Goal: Information Seeking & Learning: Learn about a topic

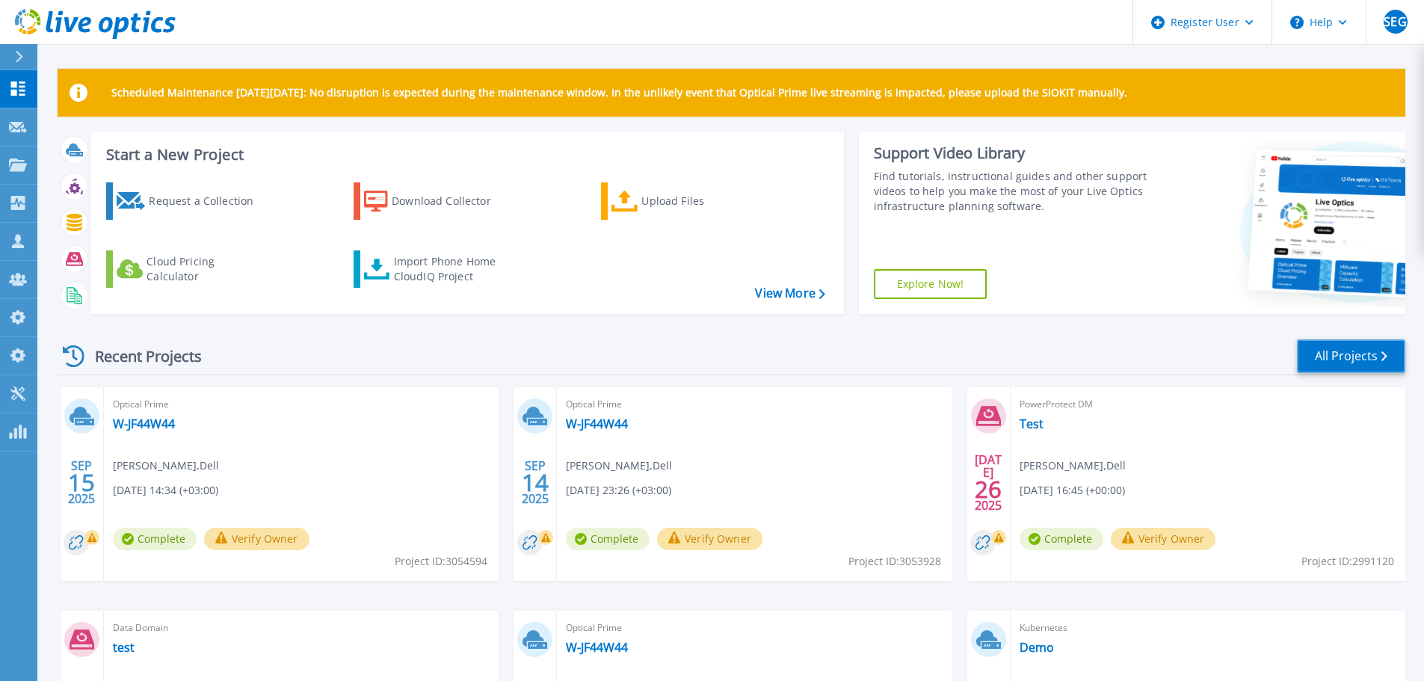
click at [1338, 348] on link "All Projects" at bounding box center [1351, 356] width 108 height 34
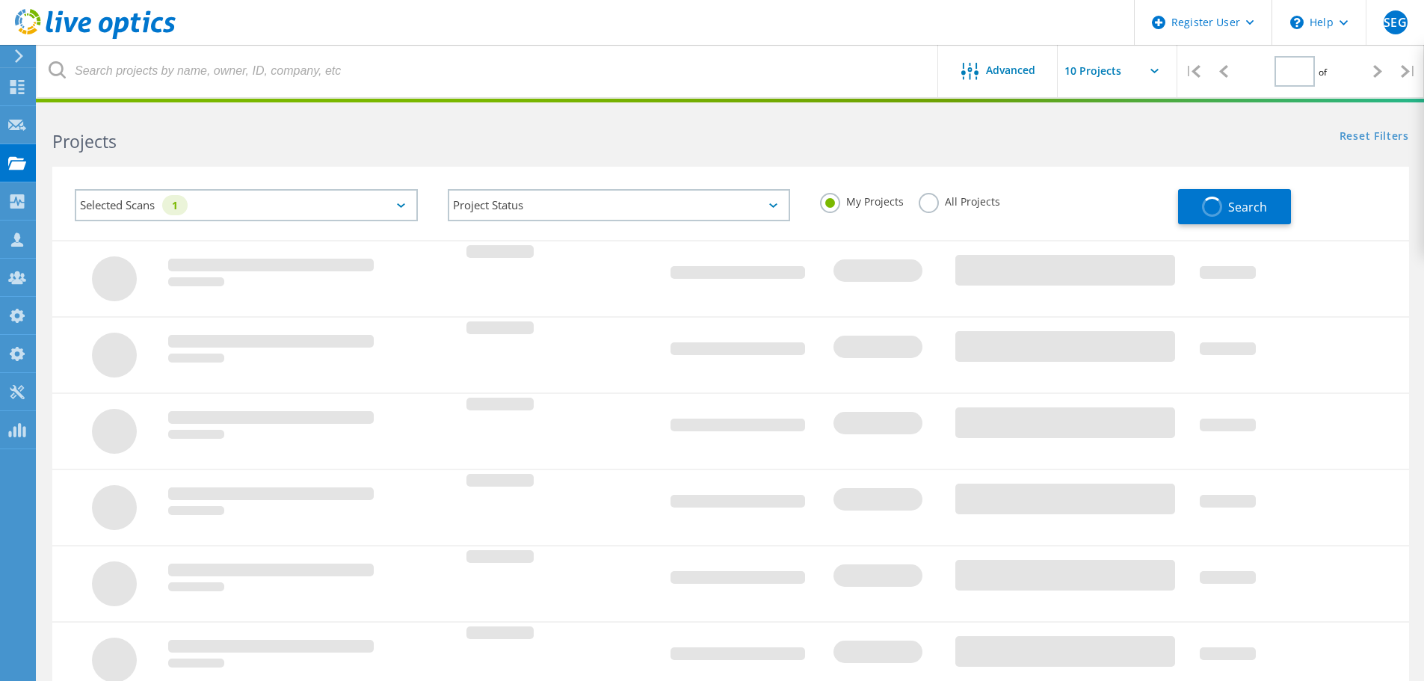
type input "1"
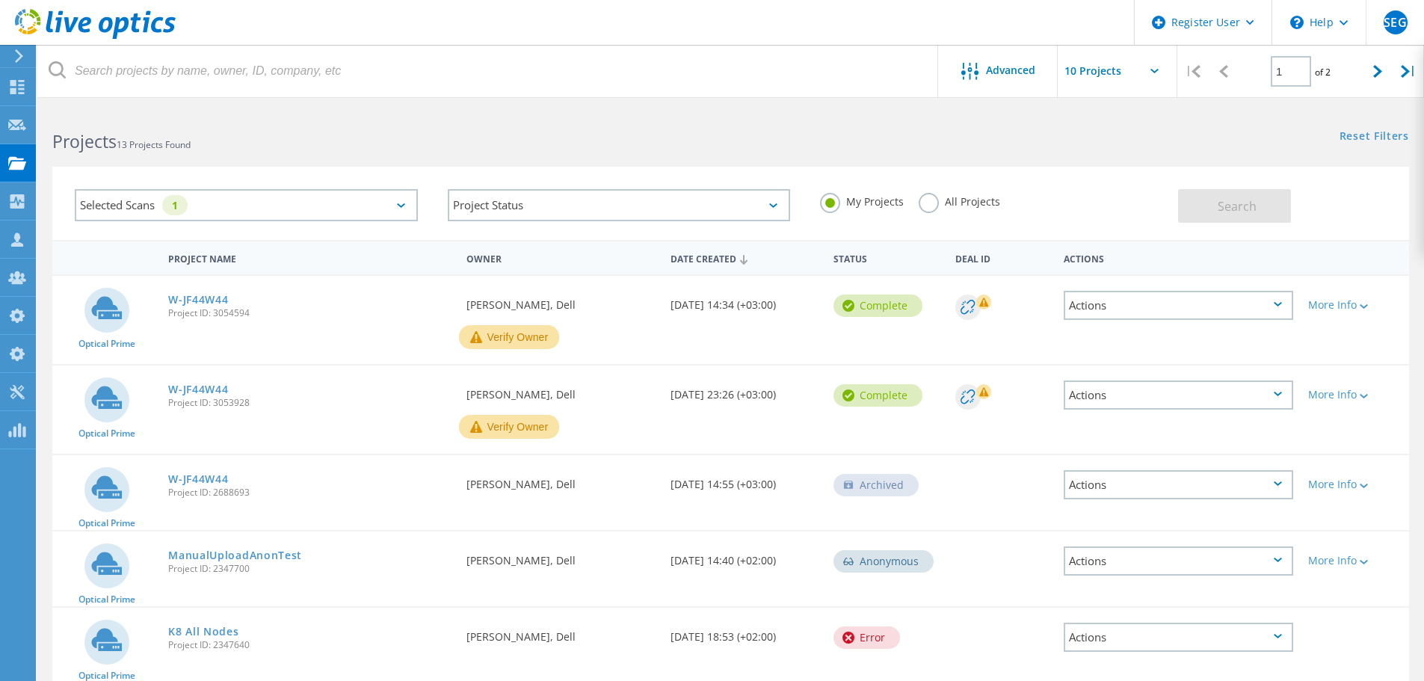
click at [927, 198] on label "All Projects" at bounding box center [959, 200] width 81 height 14
click at [0, 0] on input "All Projects" at bounding box center [0, 0] width 0 height 0
click at [397, 207] on icon at bounding box center [401, 205] width 8 height 4
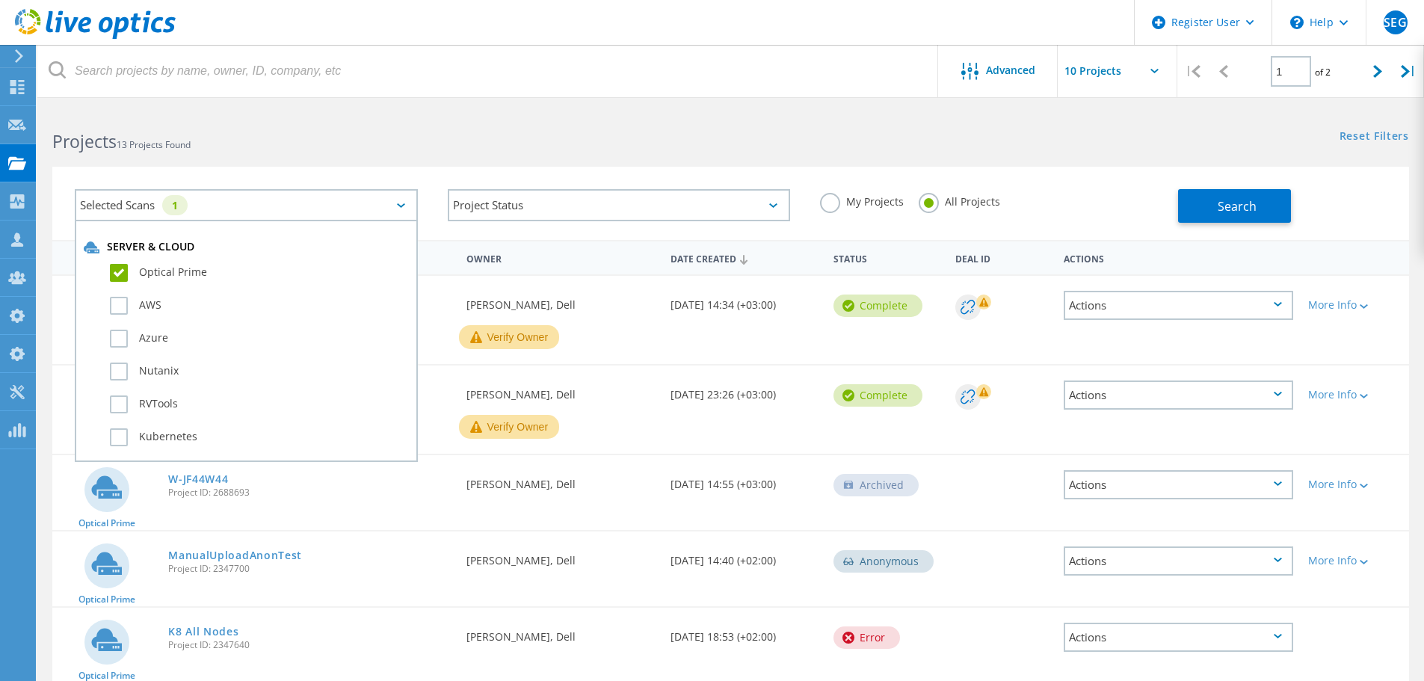
click at [426, 158] on div "Selected Scans 1 Server & Cloud Optical Prime AWS Azure Nutanix RVTools Kuberne…" at bounding box center [730, 194] width 1386 height 92
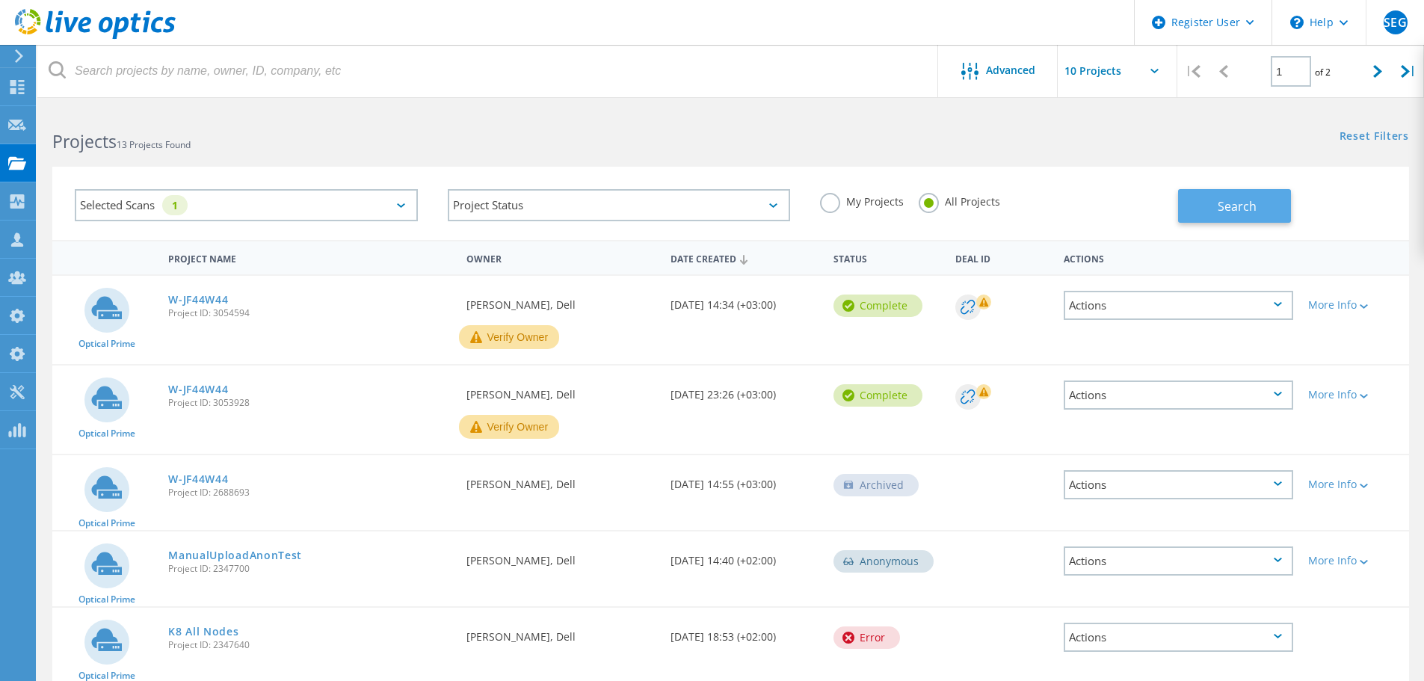
click at [1242, 203] on span "Search" at bounding box center [1236, 206] width 39 height 16
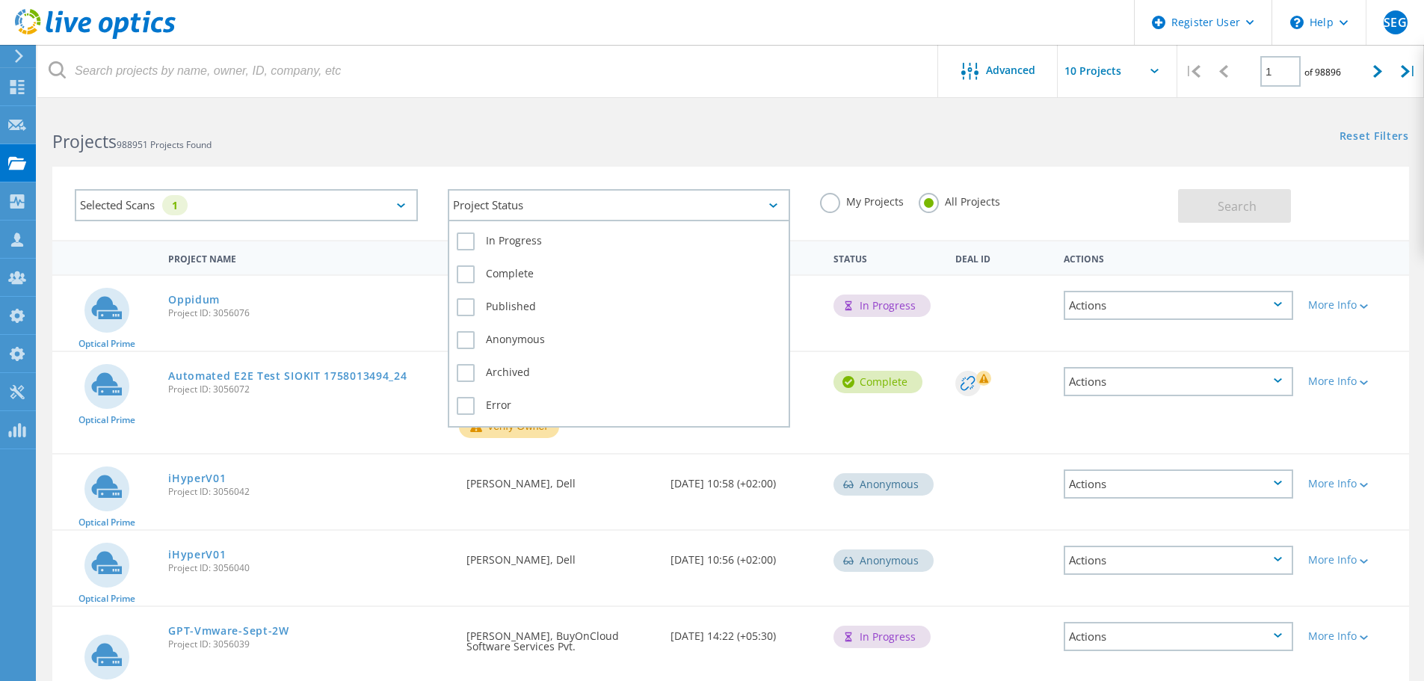
click at [649, 200] on div "Project Status" at bounding box center [619, 205] width 343 height 32
click at [469, 270] on label "Complete" at bounding box center [619, 274] width 325 height 18
click at [0, 0] on input "Complete" at bounding box center [0, 0] width 0 height 0
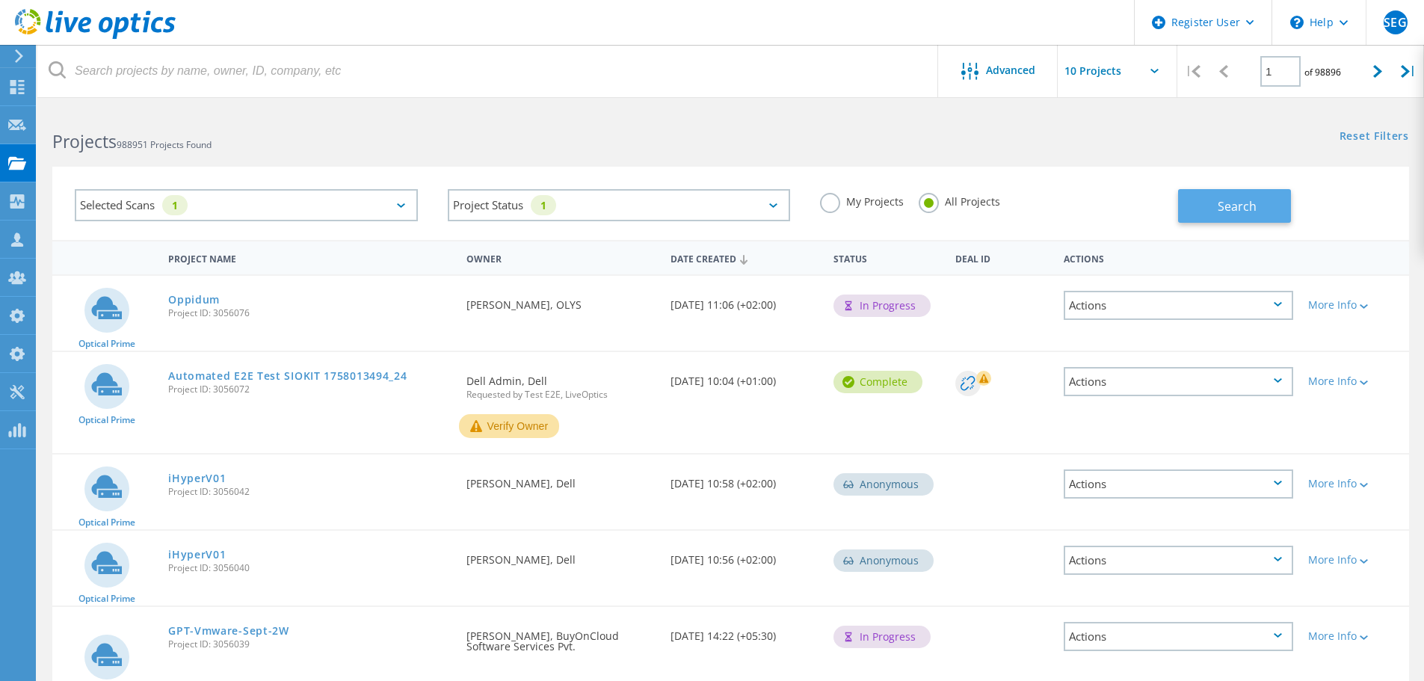
click at [1253, 206] on span "Search" at bounding box center [1236, 206] width 39 height 16
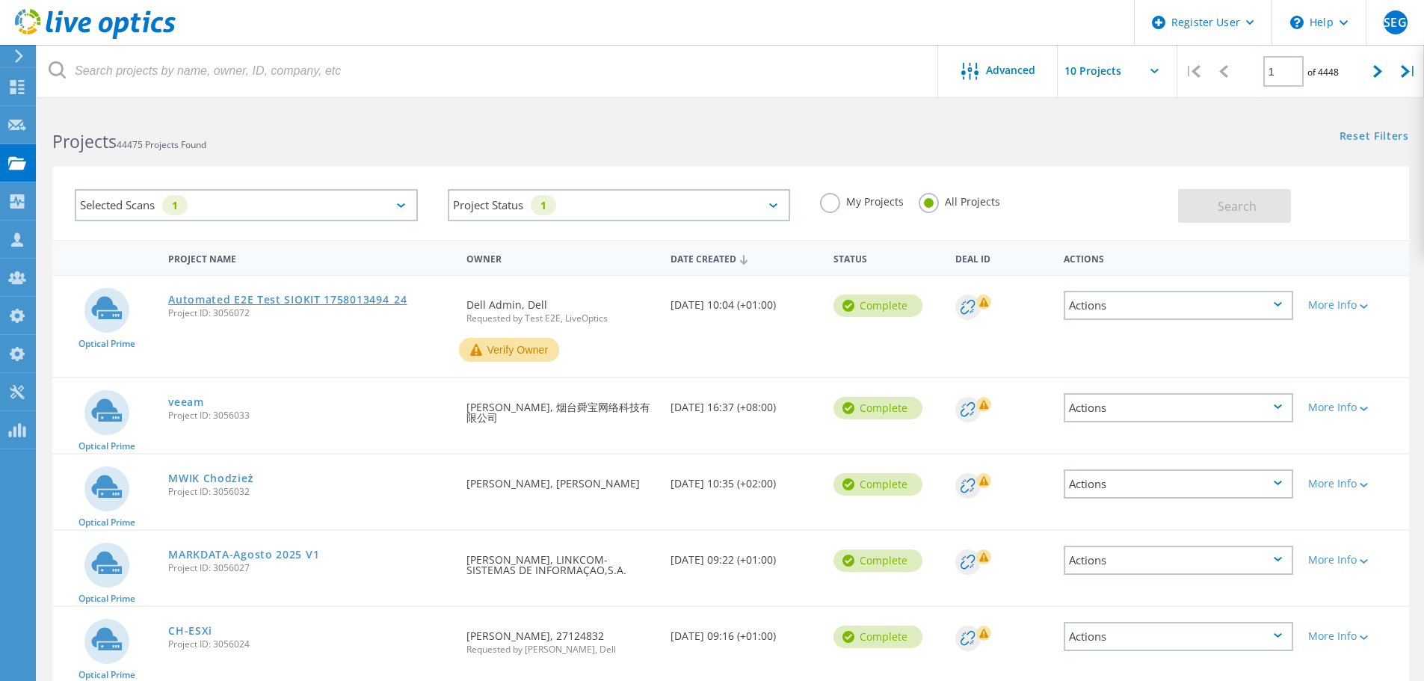
click at [303, 298] on link "Automated E2E Test SIOKIT 1758013494_24" at bounding box center [287, 299] width 238 height 10
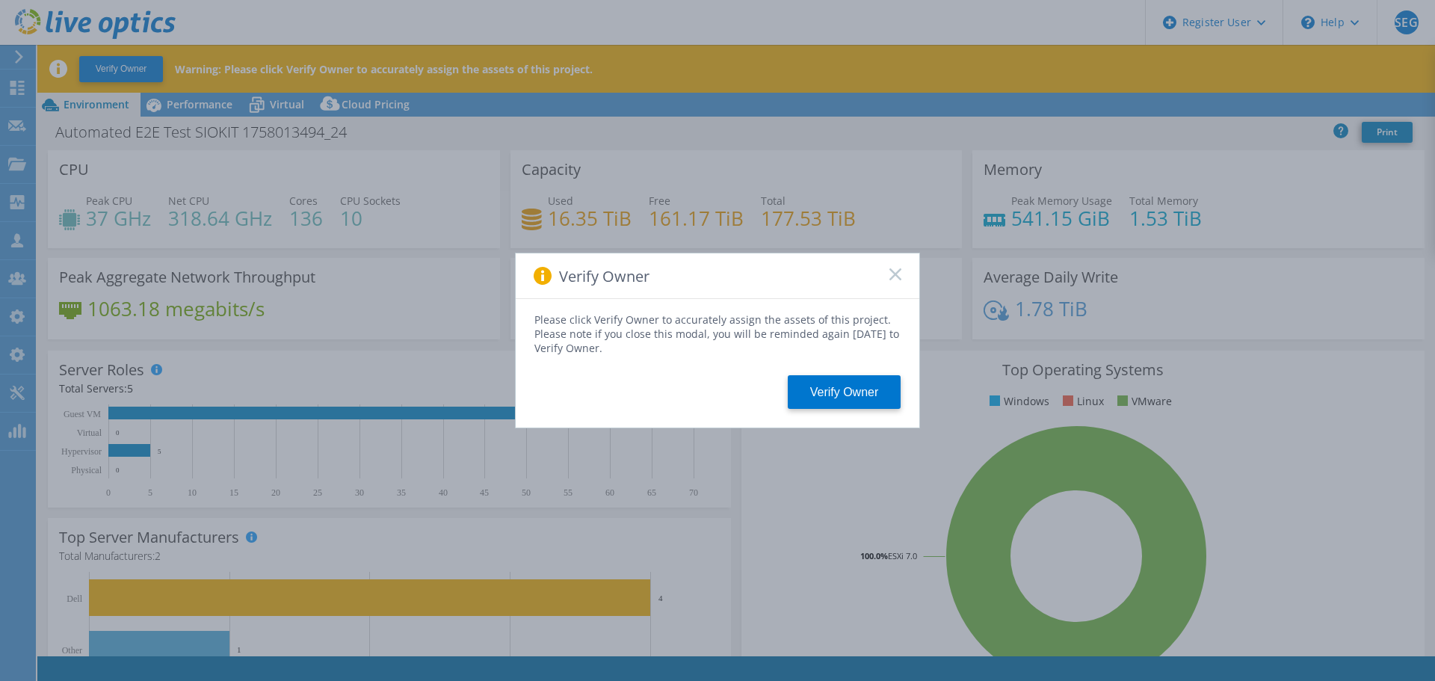
select select "USD"
click at [899, 270] on rect at bounding box center [895, 274] width 13 height 13
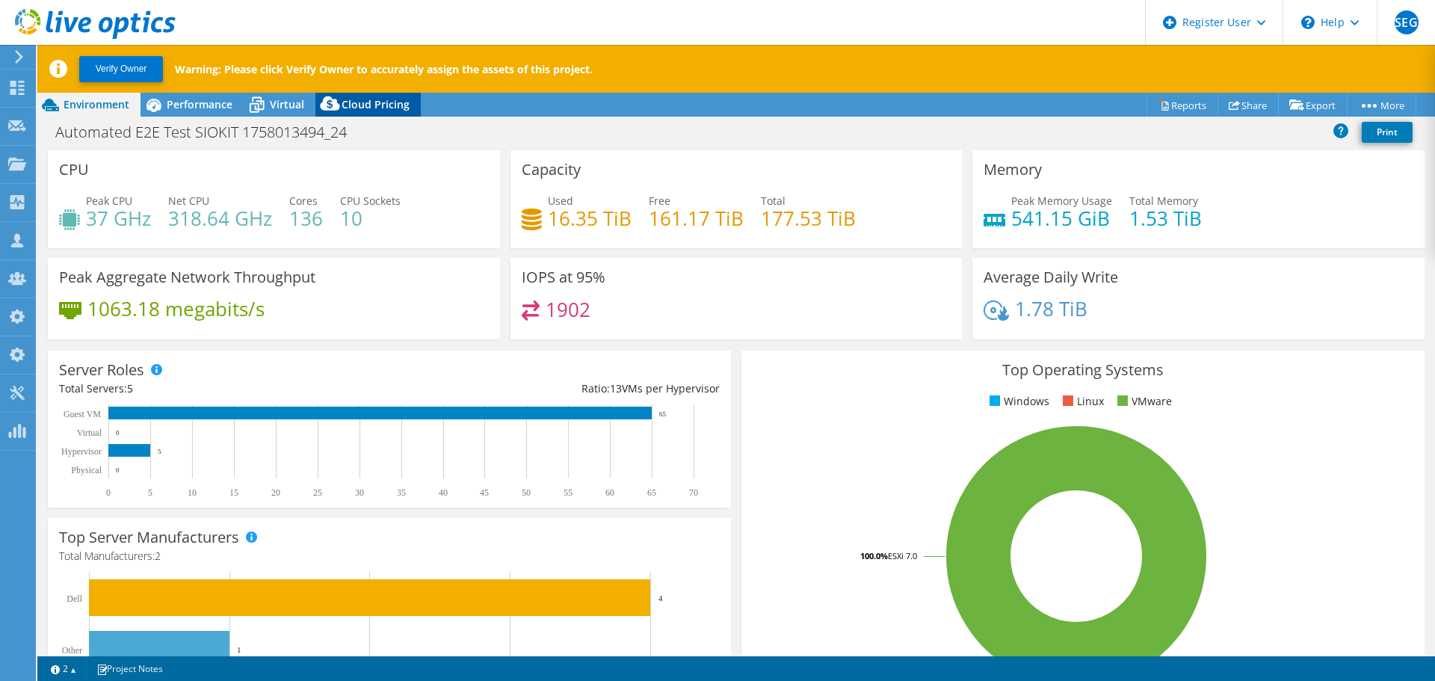
click at [377, 106] on span "Cloud Pricing" at bounding box center [376, 104] width 68 height 14
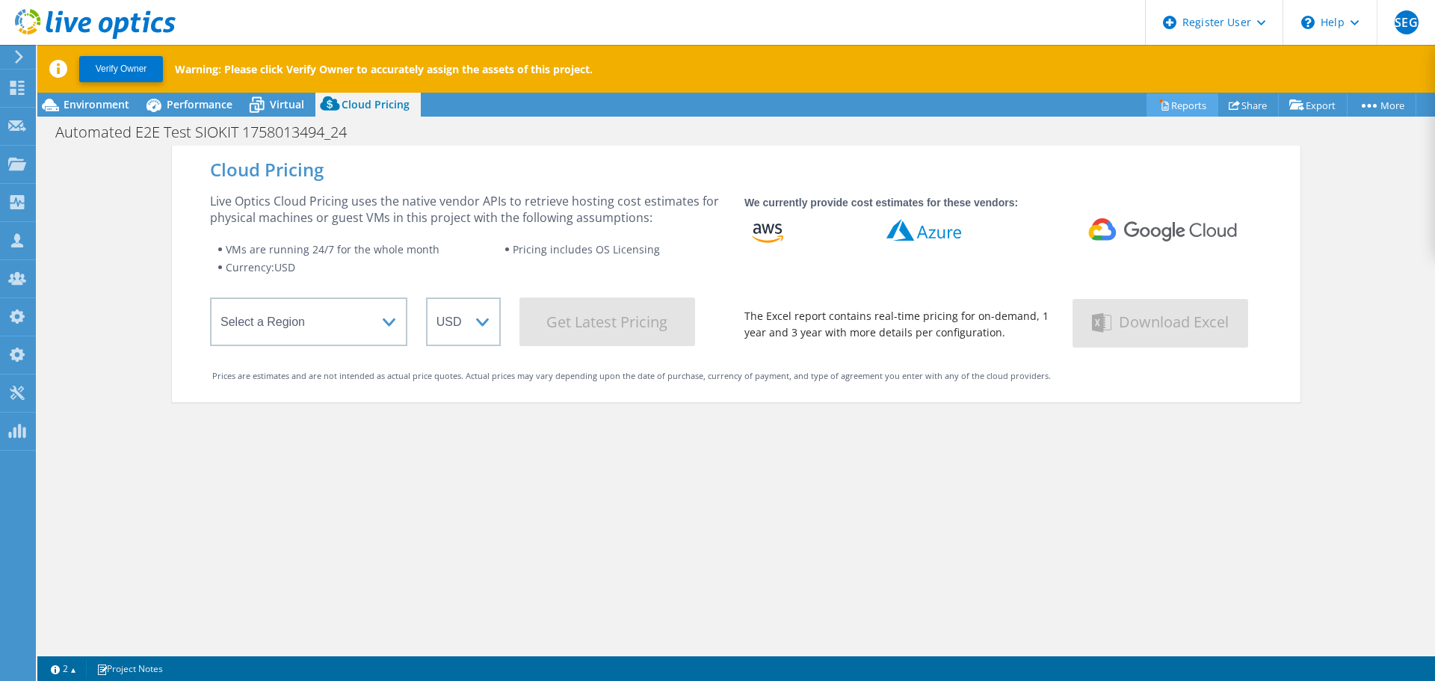
click at [1177, 113] on link "Reports" at bounding box center [1182, 104] width 72 height 23
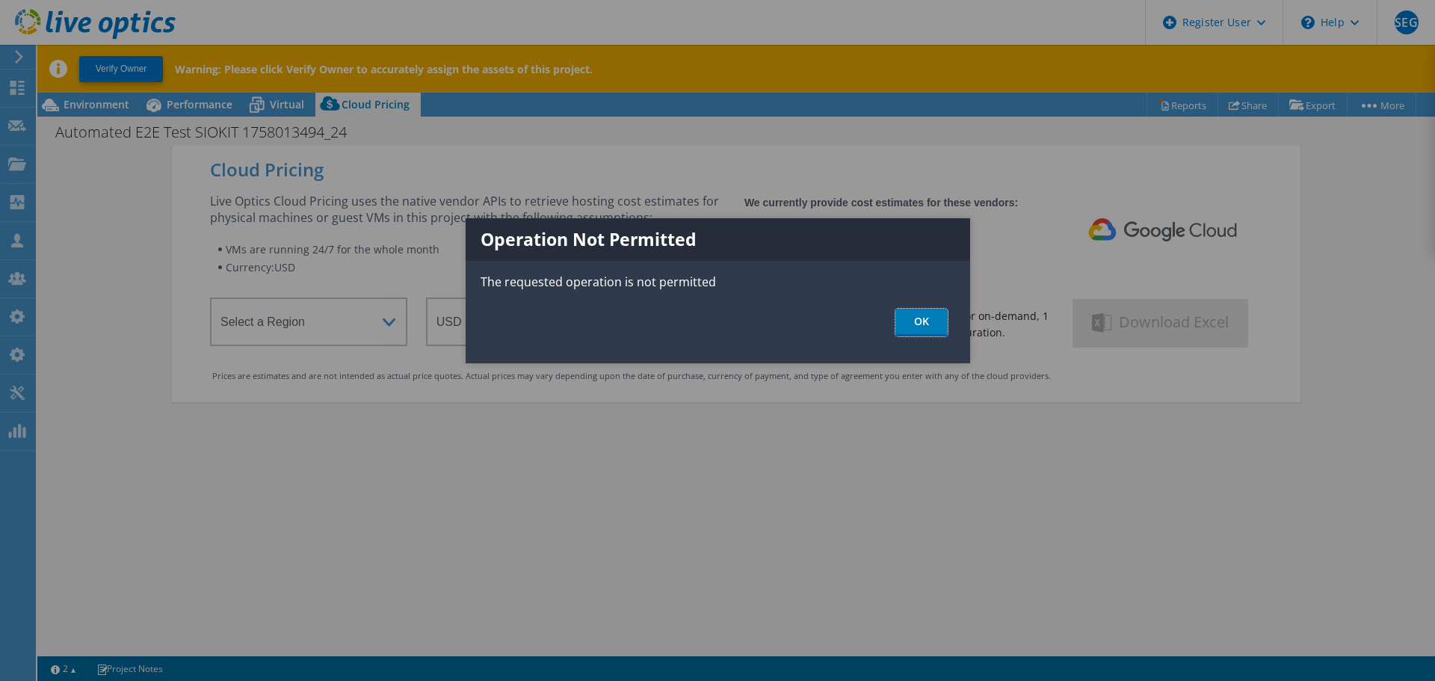
click at [923, 317] on link "OK" at bounding box center [921, 323] width 52 height 28
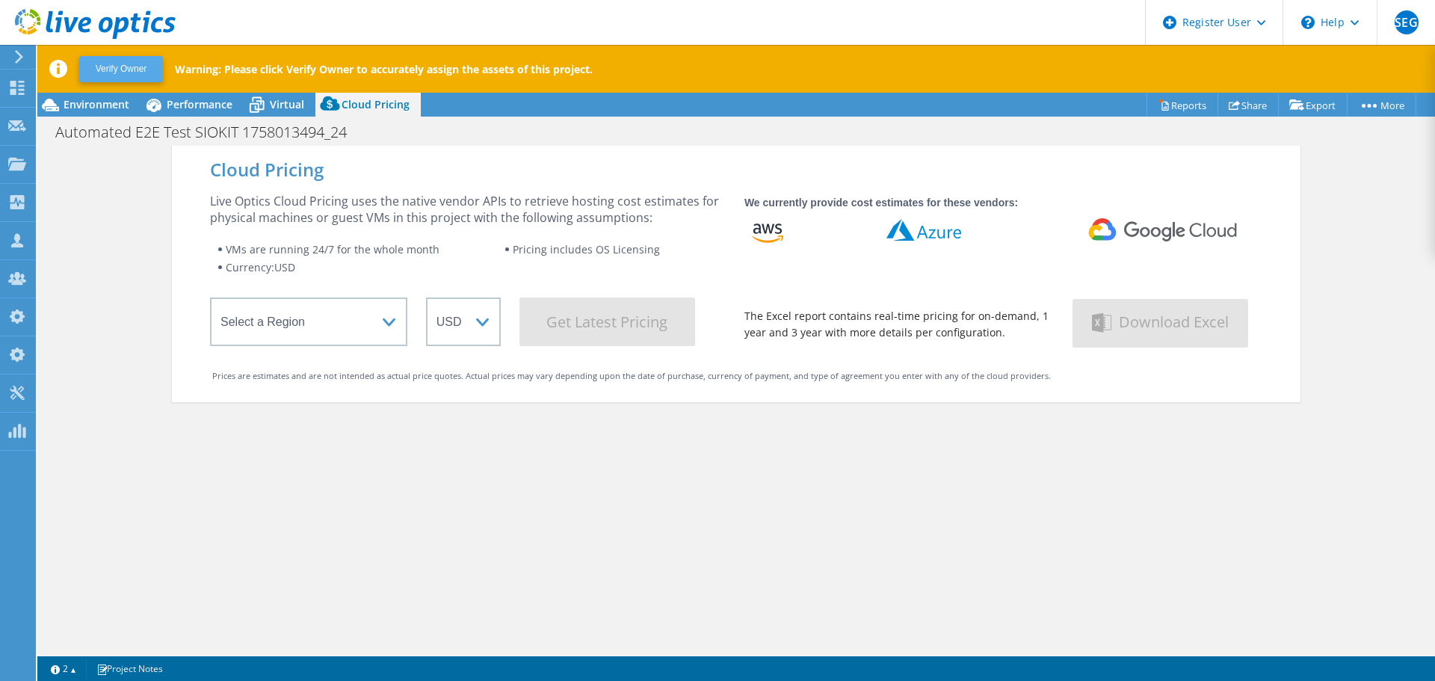
click at [119, 64] on button "Verify Owner" at bounding box center [121, 69] width 84 height 26
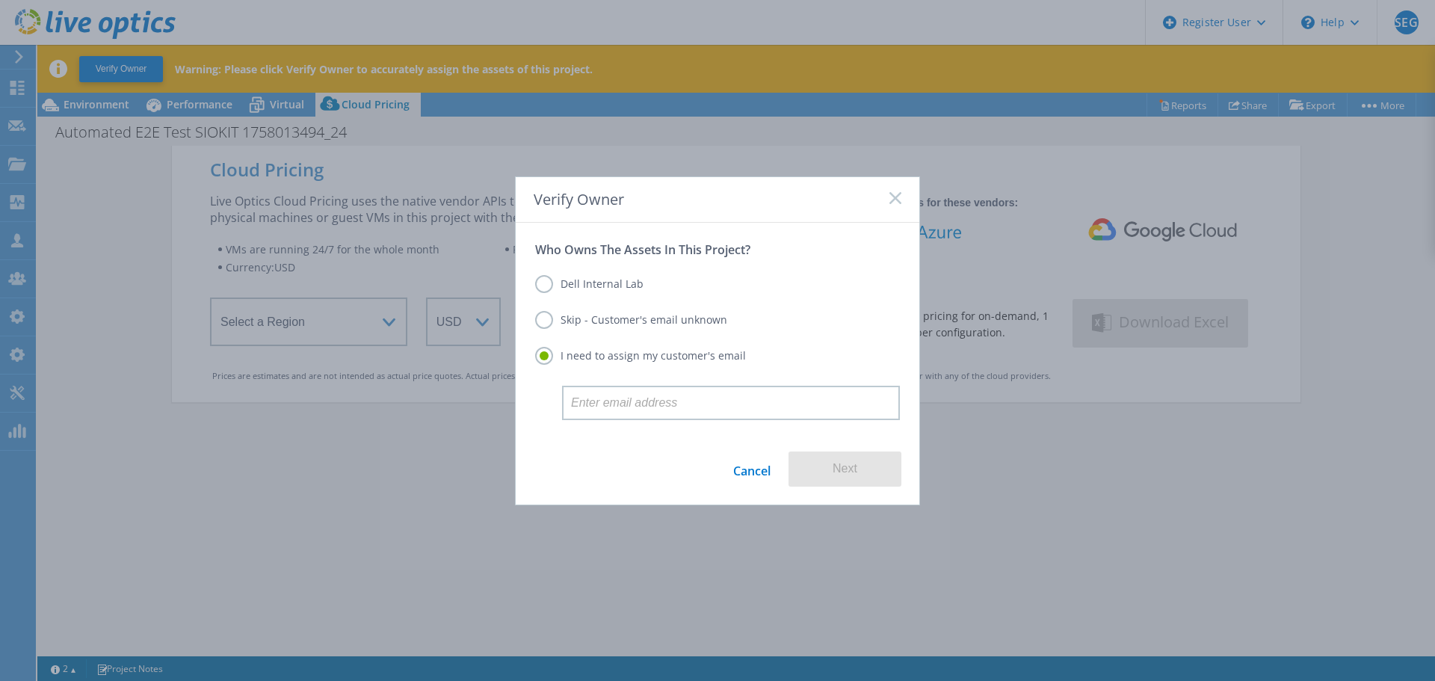
click at [545, 284] on label "Dell Internal Lab" at bounding box center [589, 284] width 108 height 18
click at [0, 0] on input "Dell Internal Lab" at bounding box center [0, 0] width 0 height 0
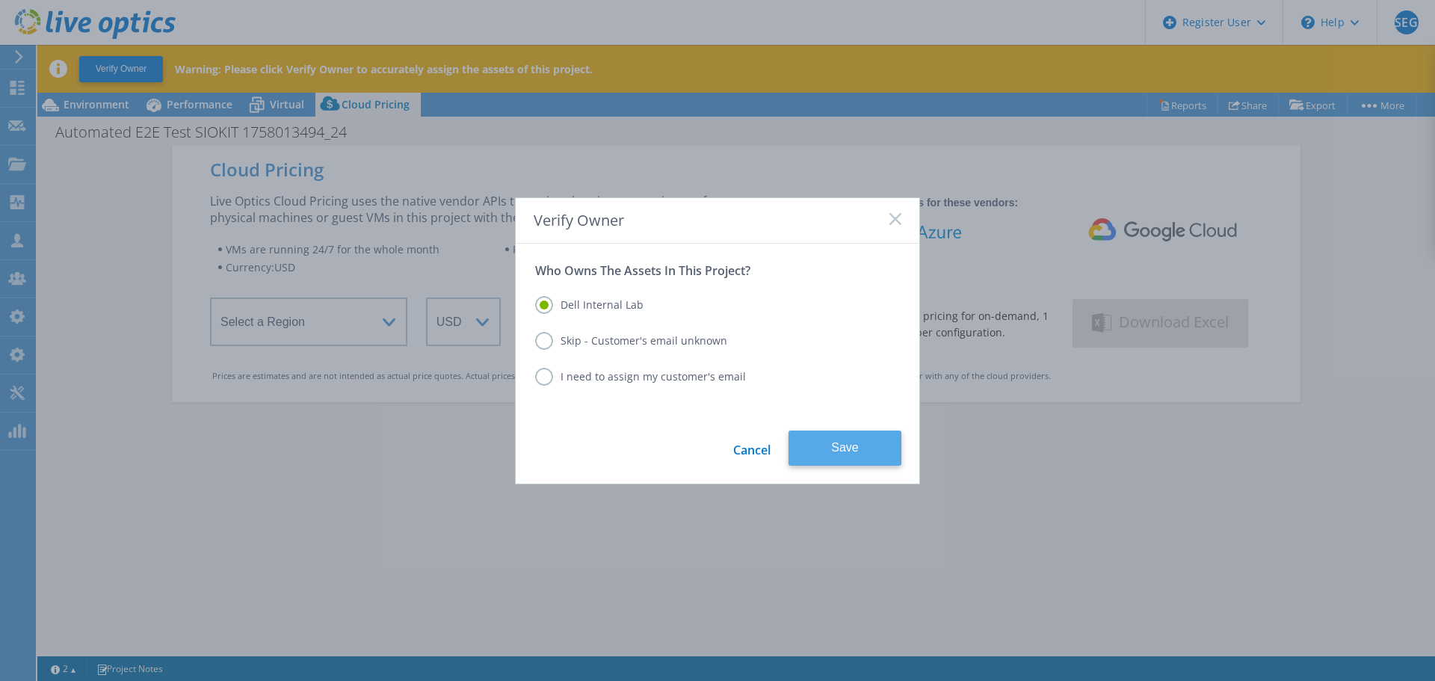
click at [848, 449] on button "Save" at bounding box center [844, 447] width 113 height 35
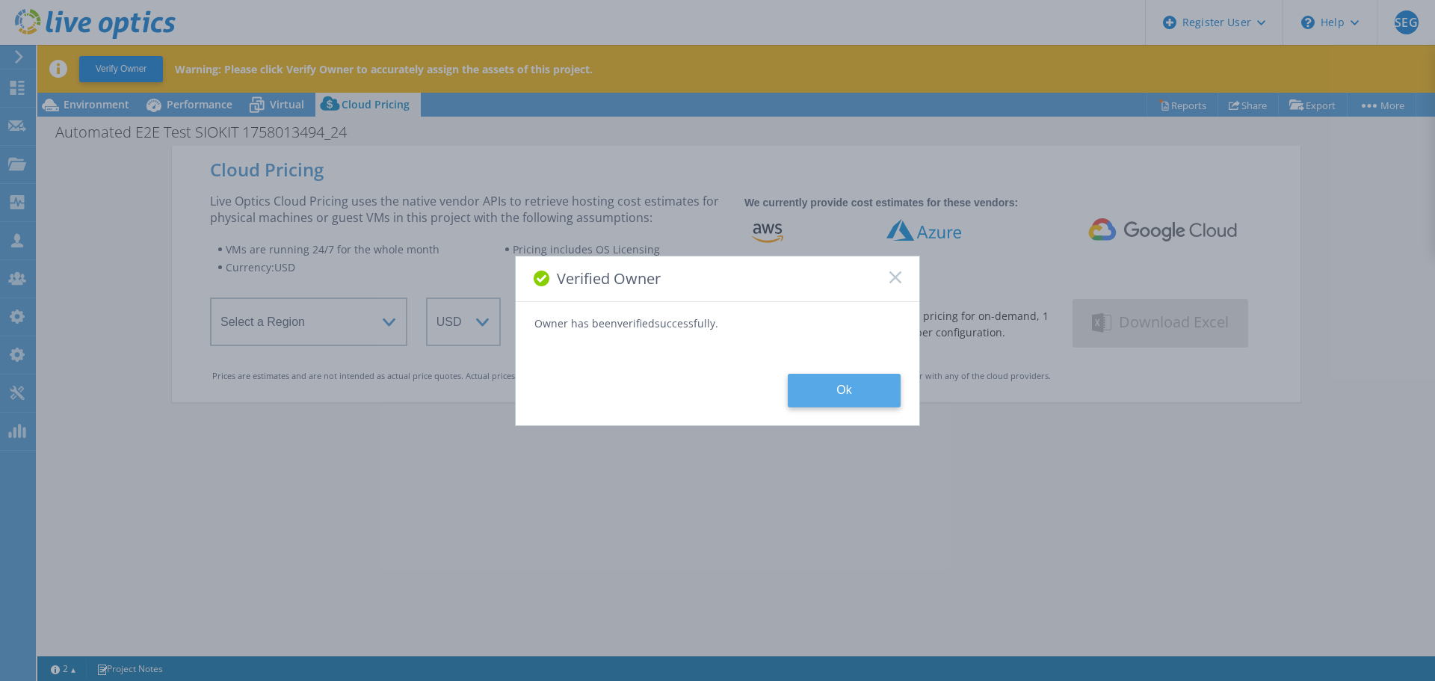
click at [845, 395] on button "Ok" at bounding box center [844, 391] width 113 height 34
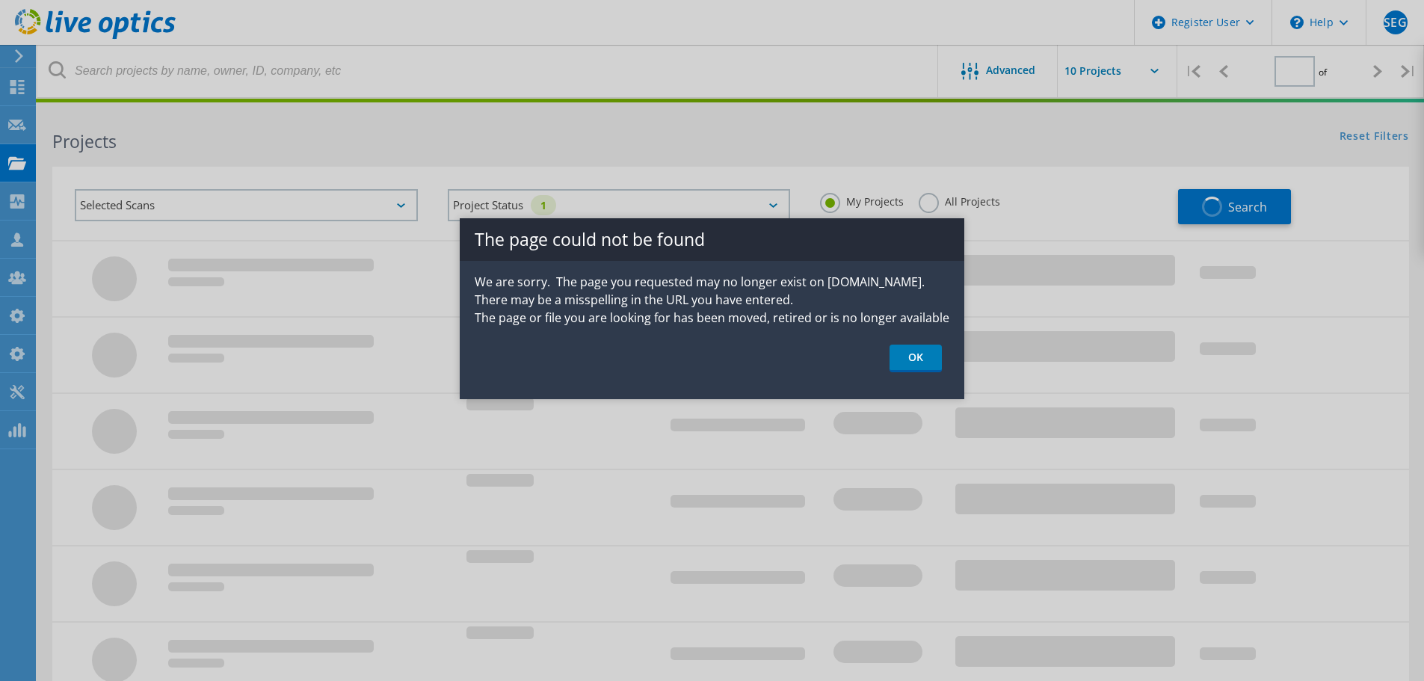
type input "1"
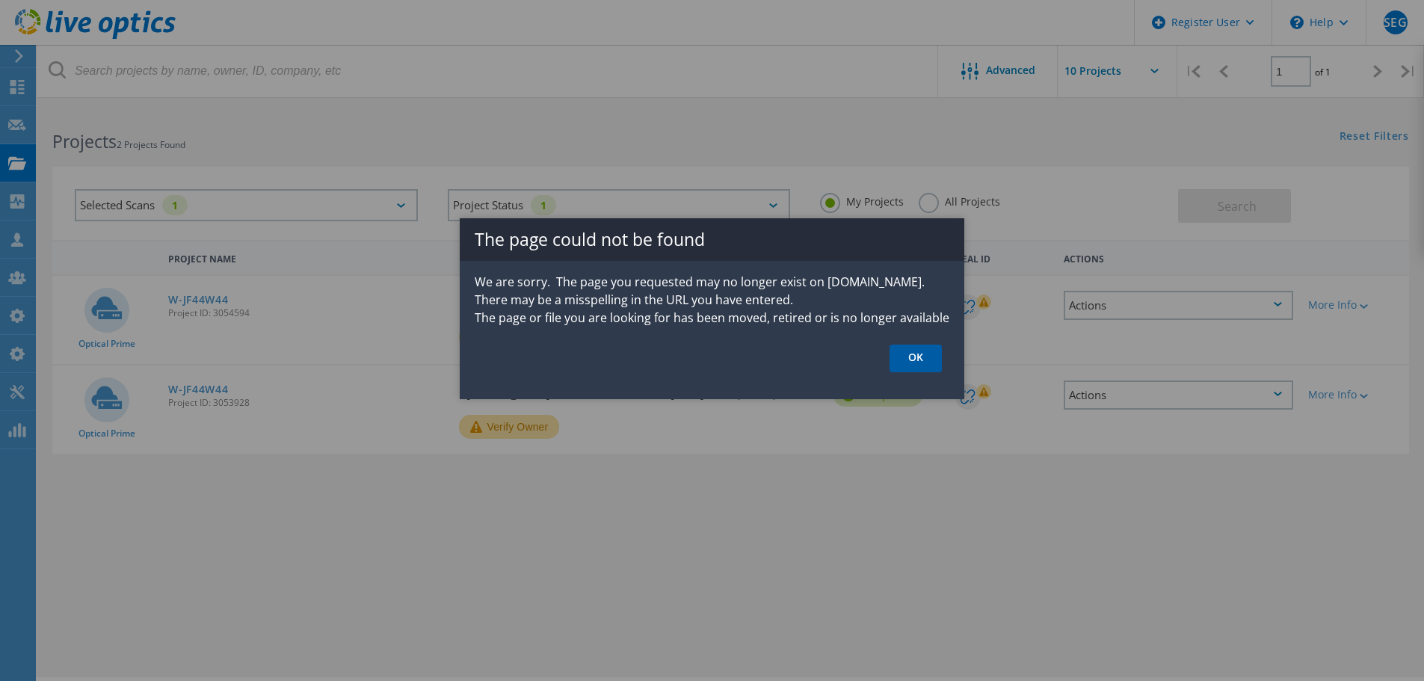
click at [919, 353] on link "OK" at bounding box center [915, 359] width 52 height 28
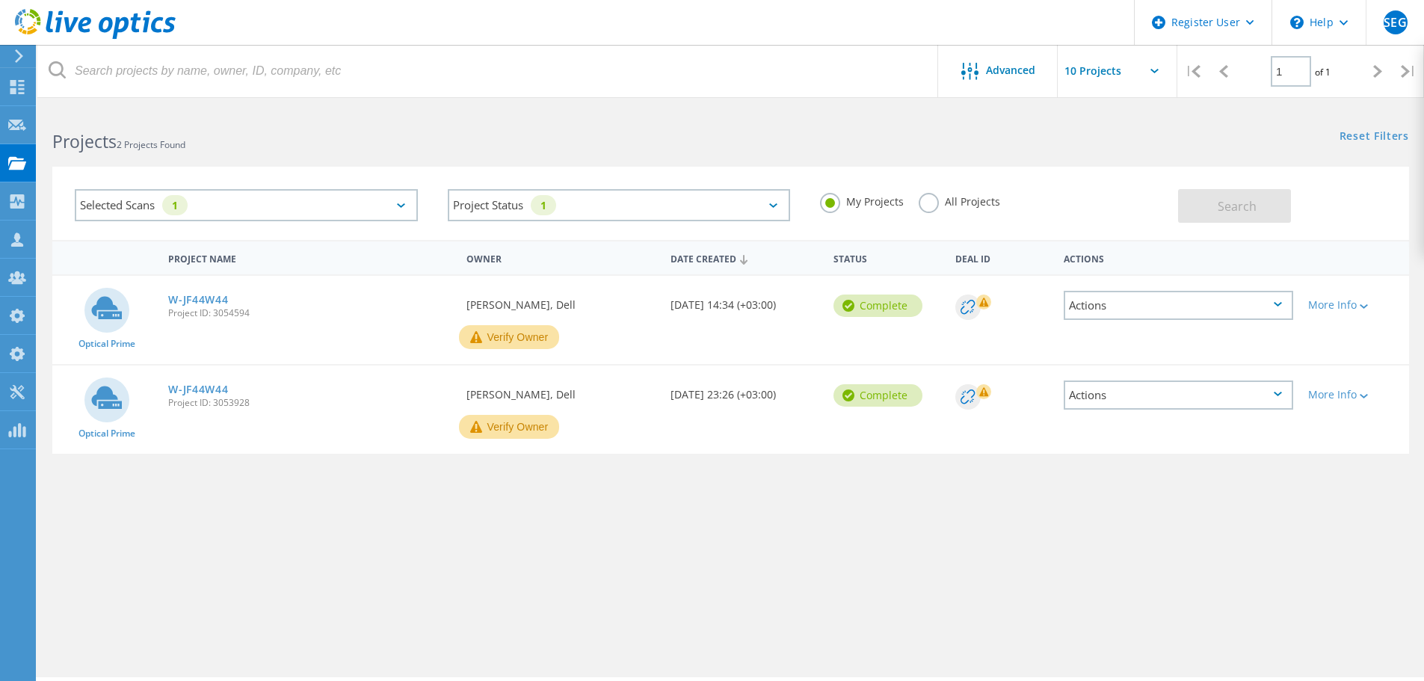
click at [921, 207] on label "All Projects" at bounding box center [959, 200] width 81 height 14
click at [0, 0] on input "All Projects" at bounding box center [0, 0] width 0 height 0
click at [1199, 209] on button "Search" at bounding box center [1234, 206] width 113 height 34
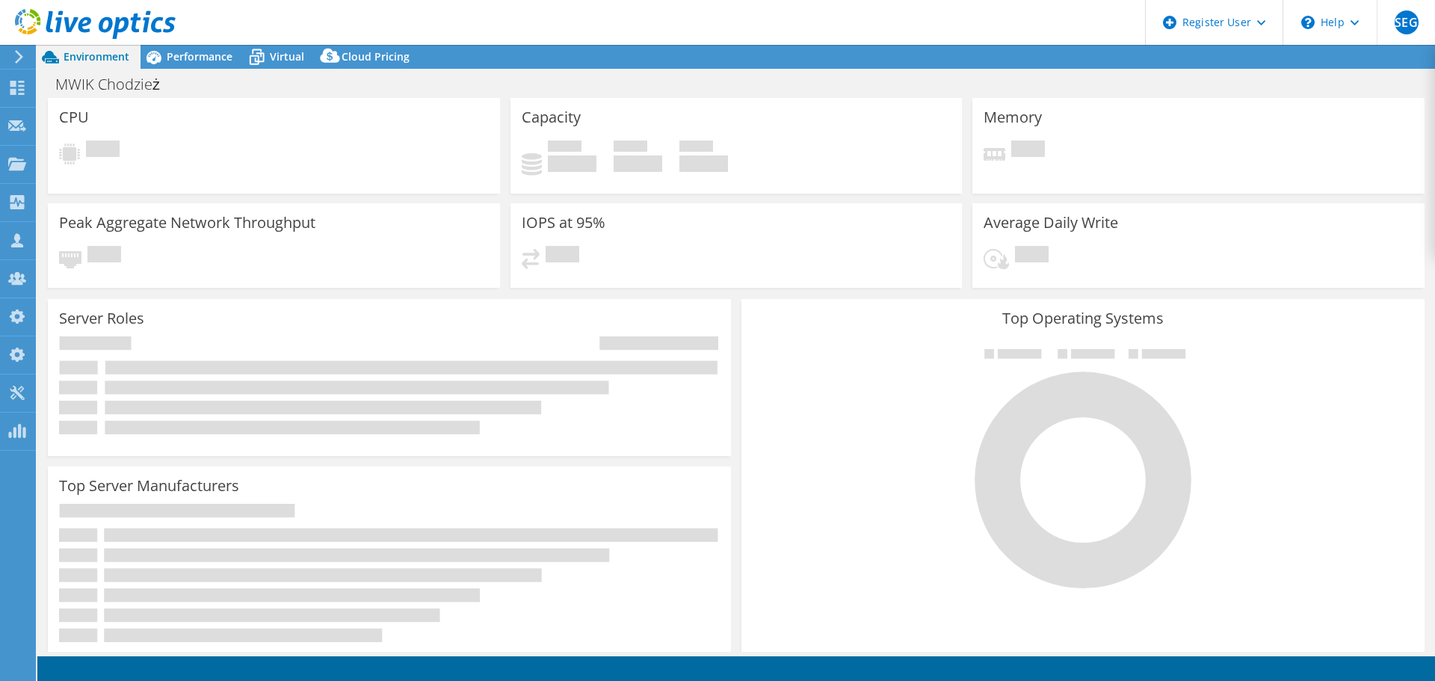
select select "USD"
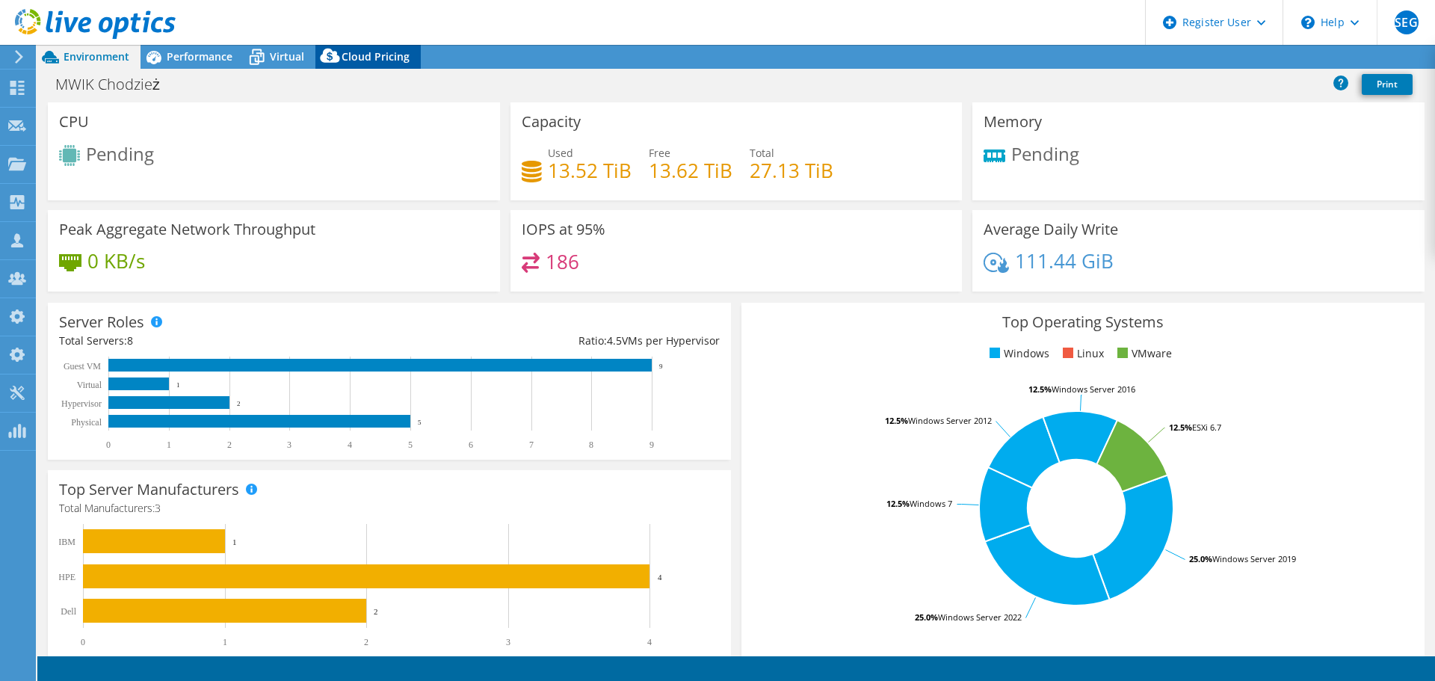
click at [370, 55] on span "Cloud Pricing" at bounding box center [376, 56] width 68 height 14
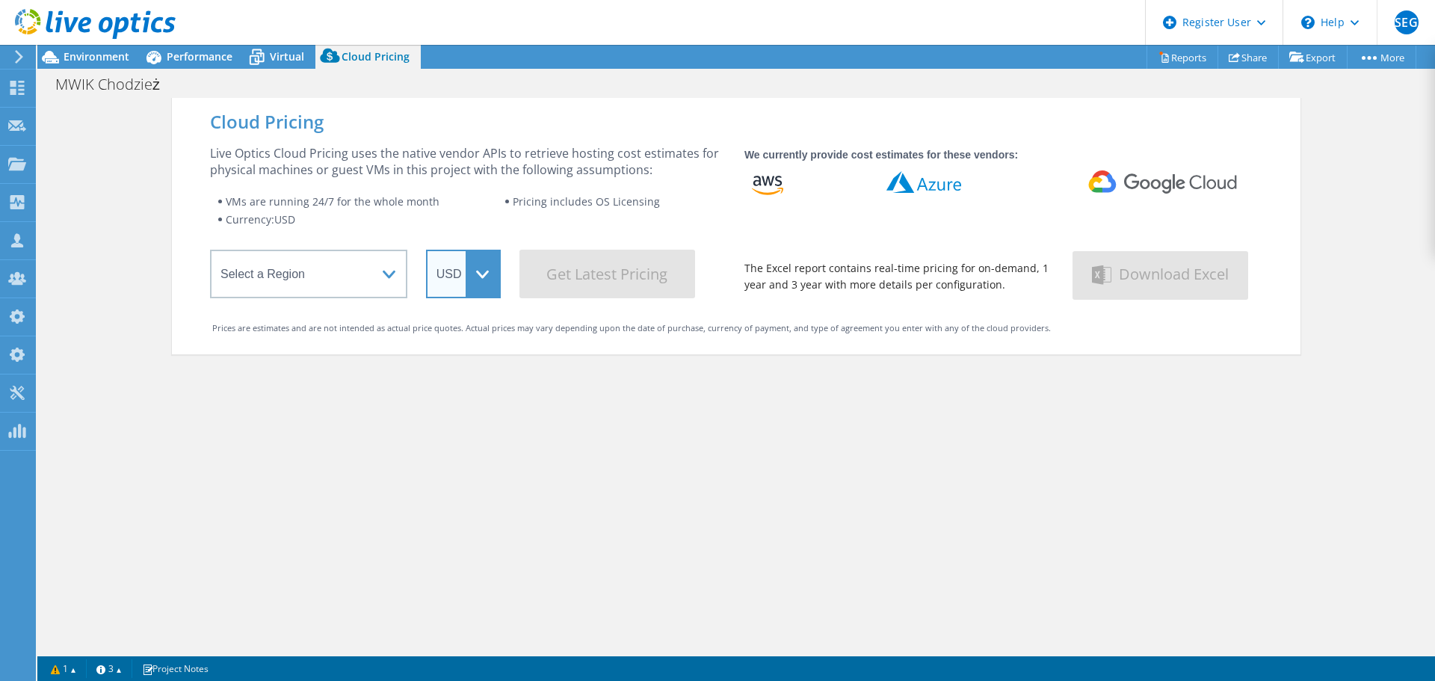
click at [473, 279] on select "ARS AUD BRL CAD CHF CLP CNY DKK EUR GBP HKD HUF INR JPY MXN MYR NOK NZD PEN SEK…" at bounding box center [463, 274] width 75 height 49
click at [1178, 57] on link "Reports" at bounding box center [1182, 57] width 72 height 23
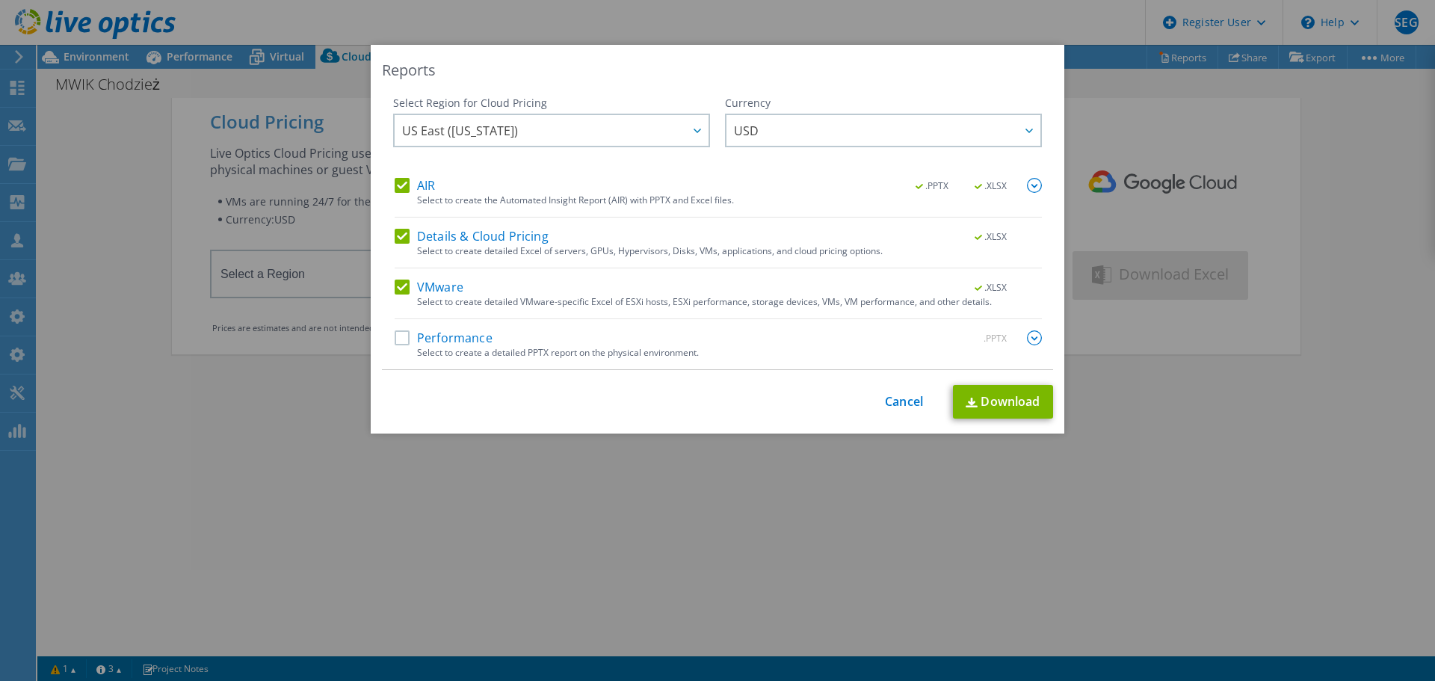
click at [400, 285] on label "VMware" at bounding box center [429, 287] width 69 height 15
click at [0, 0] on input "VMware" at bounding box center [0, 0] width 0 height 0
click at [1020, 400] on link "Download" at bounding box center [1003, 402] width 100 height 34
drag, startPoint x: 900, startPoint y: 405, endPoint x: 764, endPoint y: 406, distance: 136.0
click at [899, 405] on link "Cancel" at bounding box center [904, 402] width 38 height 14
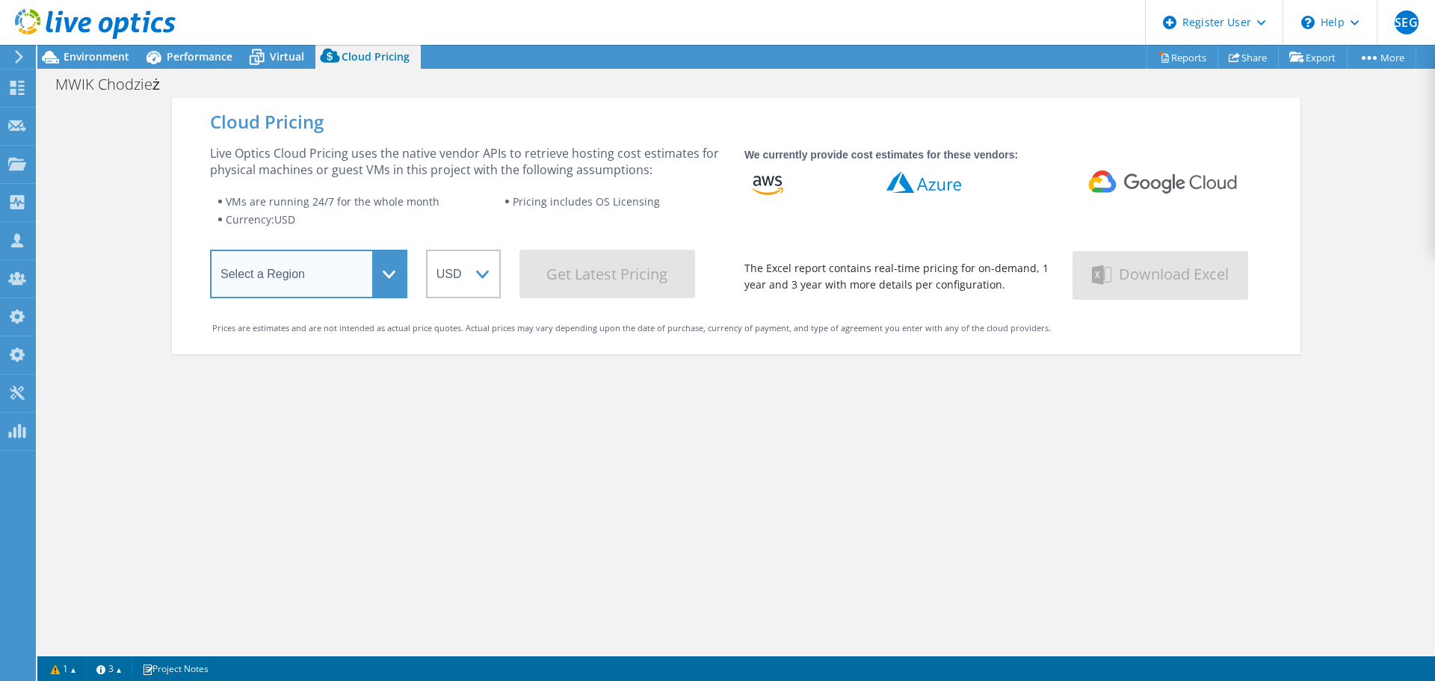
drag, startPoint x: 367, startPoint y: 274, endPoint x: 368, endPoint y: 285, distance: 11.2
click at [367, 274] on select "Select a Region Asia Pacific (Hong Kong) Asia Pacific (Mumbai) Asia Pacific (Se…" at bounding box center [308, 274] width 197 height 49
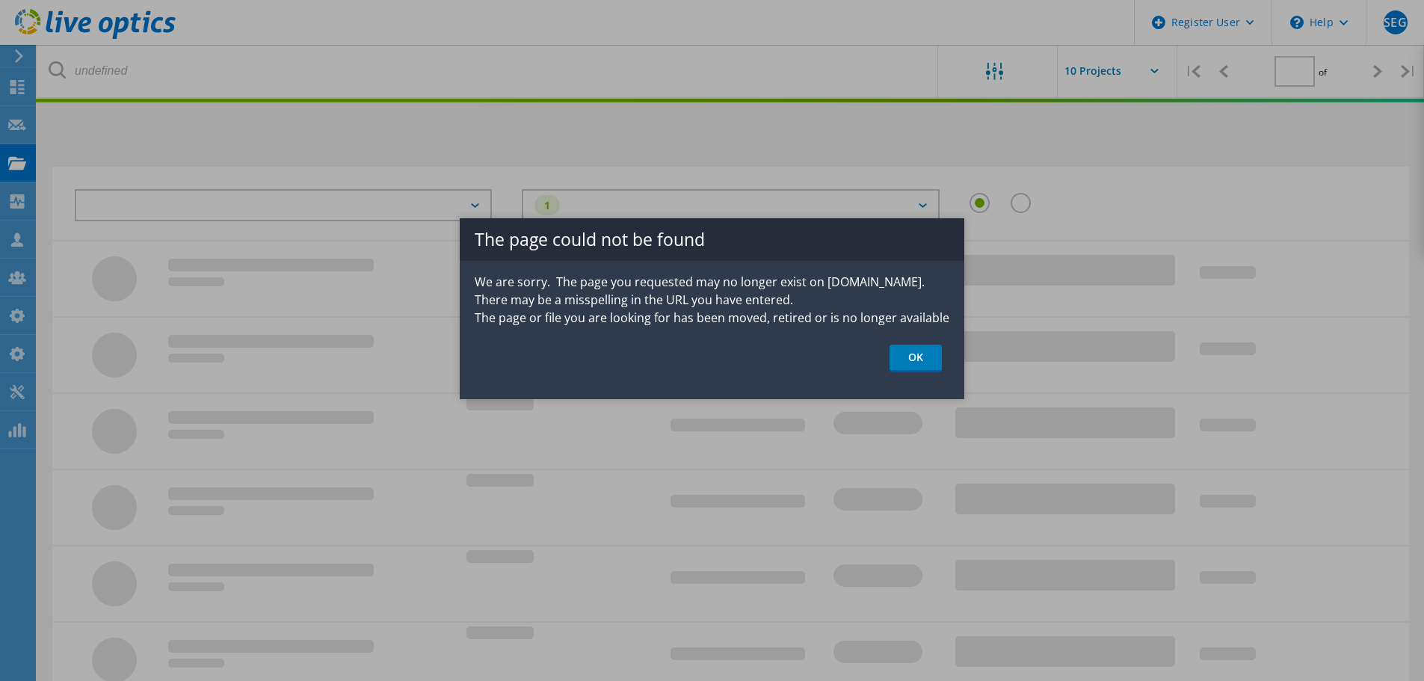
type input "1"
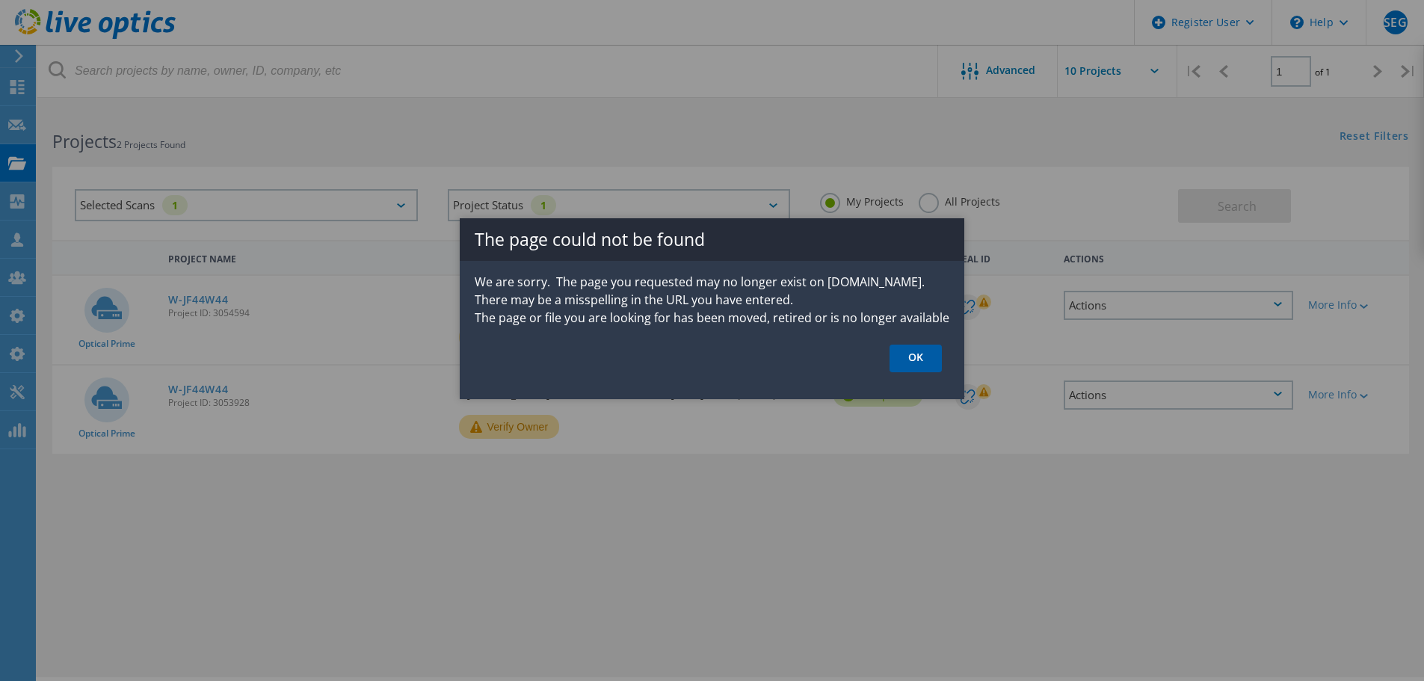
click at [905, 352] on link "OK" at bounding box center [915, 359] width 52 height 28
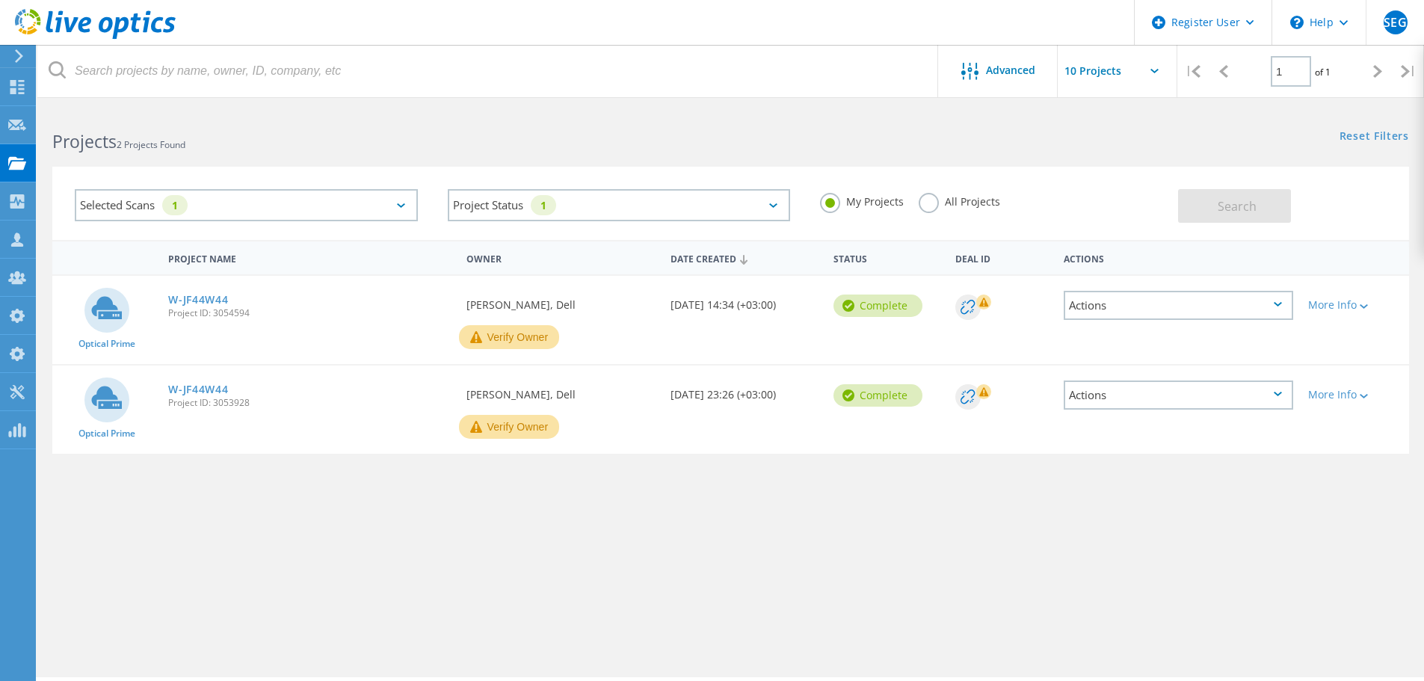
click at [936, 206] on label "All Projects" at bounding box center [959, 200] width 81 height 14
click at [0, 0] on input "All Projects" at bounding box center [0, 0] width 0 height 0
click at [411, 208] on div "Selected Scans 1" at bounding box center [246, 205] width 343 height 32
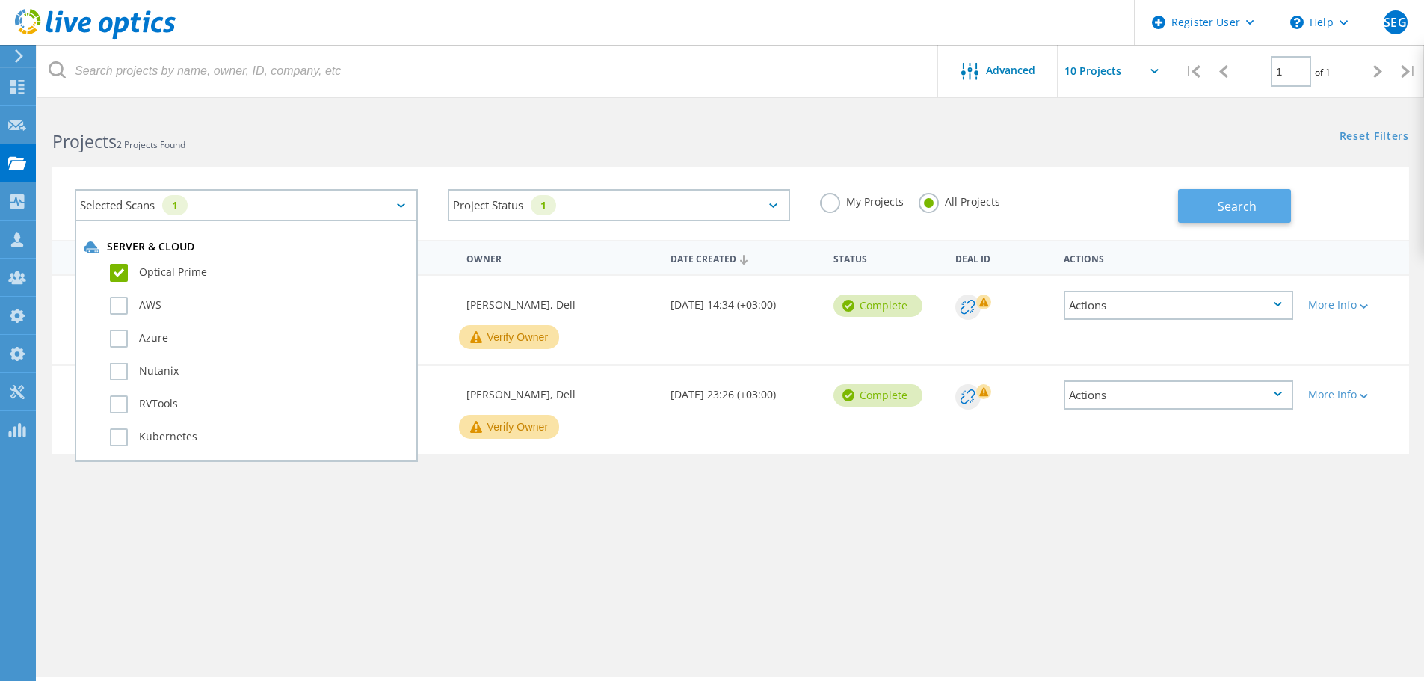
click at [1226, 205] on span "Search" at bounding box center [1236, 206] width 39 height 16
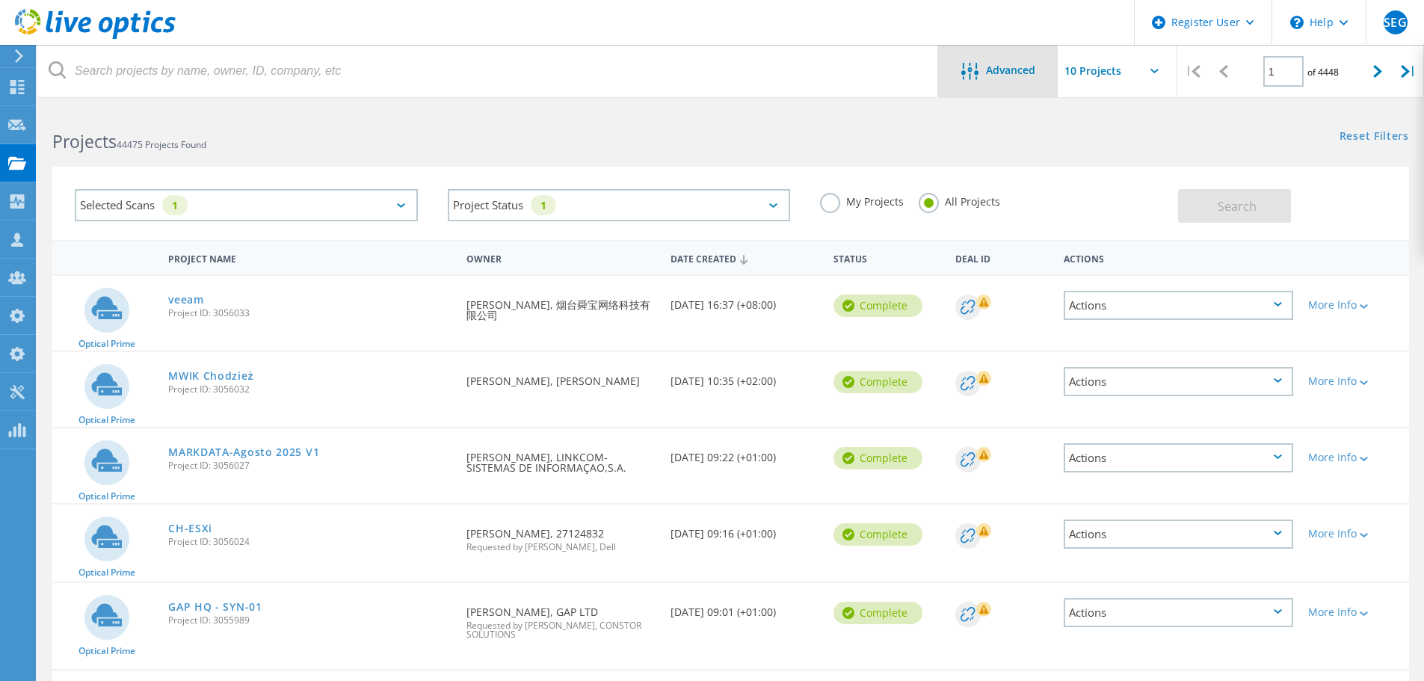
click at [996, 69] on span "Advanced" at bounding box center [1010, 70] width 49 height 10
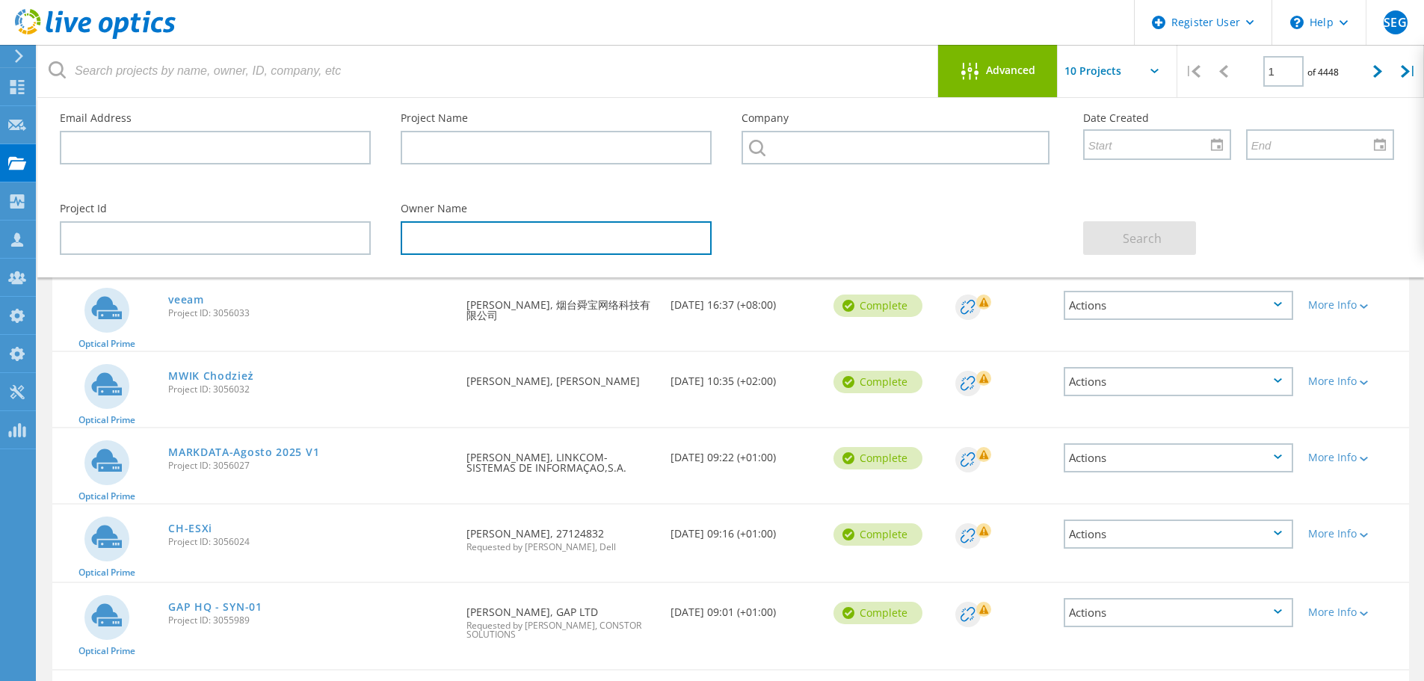
click at [431, 244] on input "text" at bounding box center [556, 238] width 311 height 34
type input "Gerry"
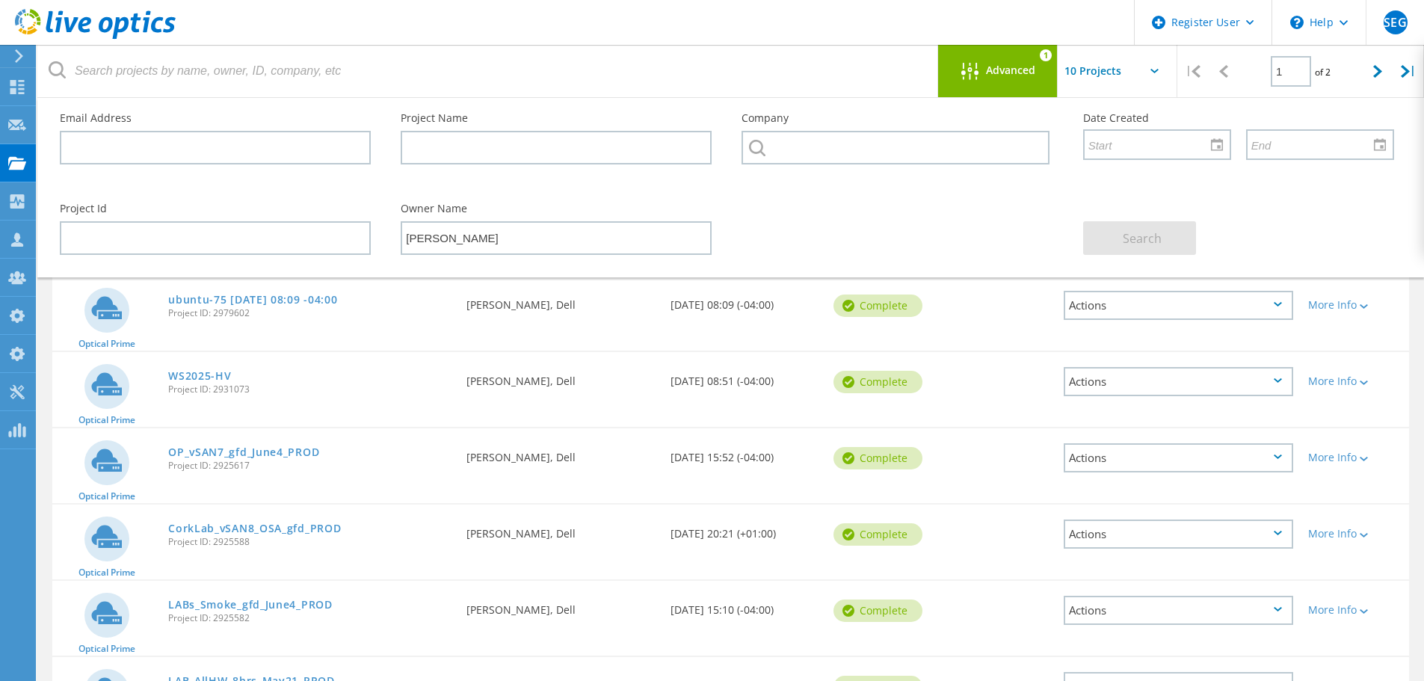
click at [990, 78] on div "Advanced" at bounding box center [998, 72] width 120 height 19
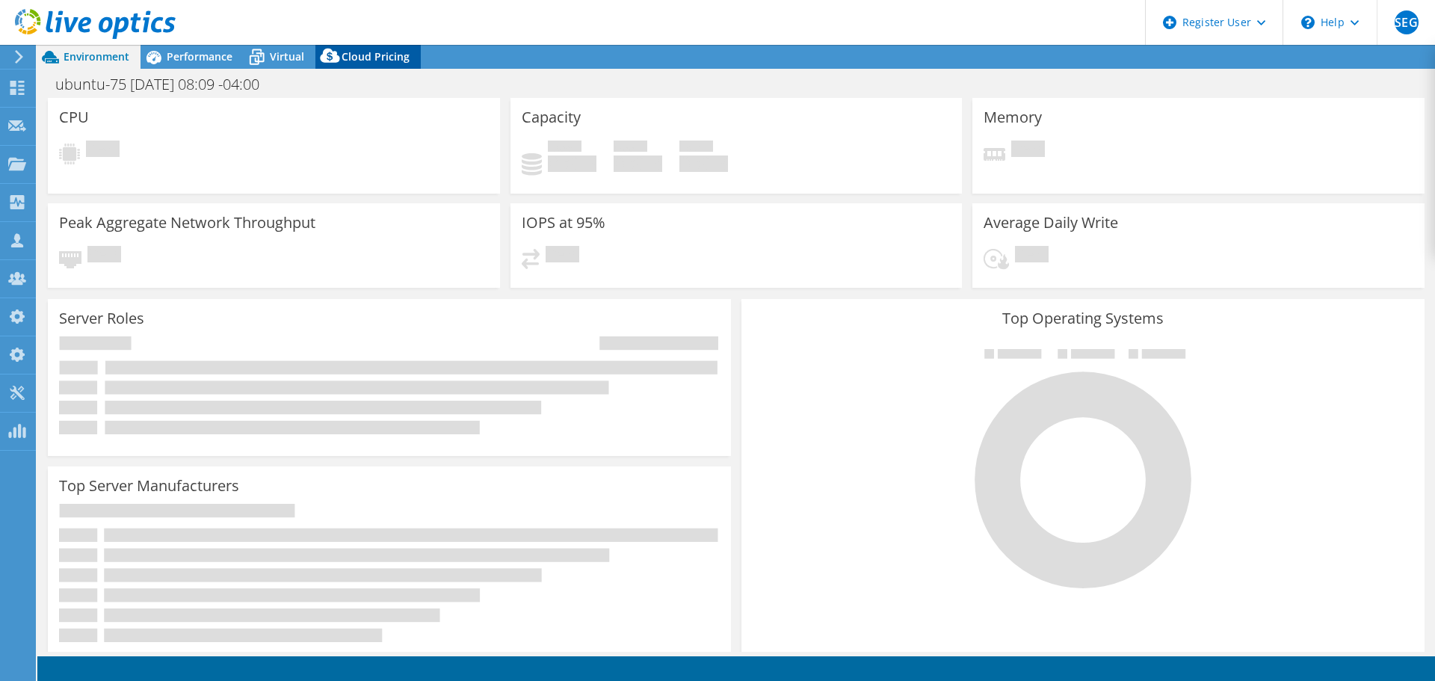
click at [371, 60] on span "Cloud Pricing" at bounding box center [376, 56] width 68 height 14
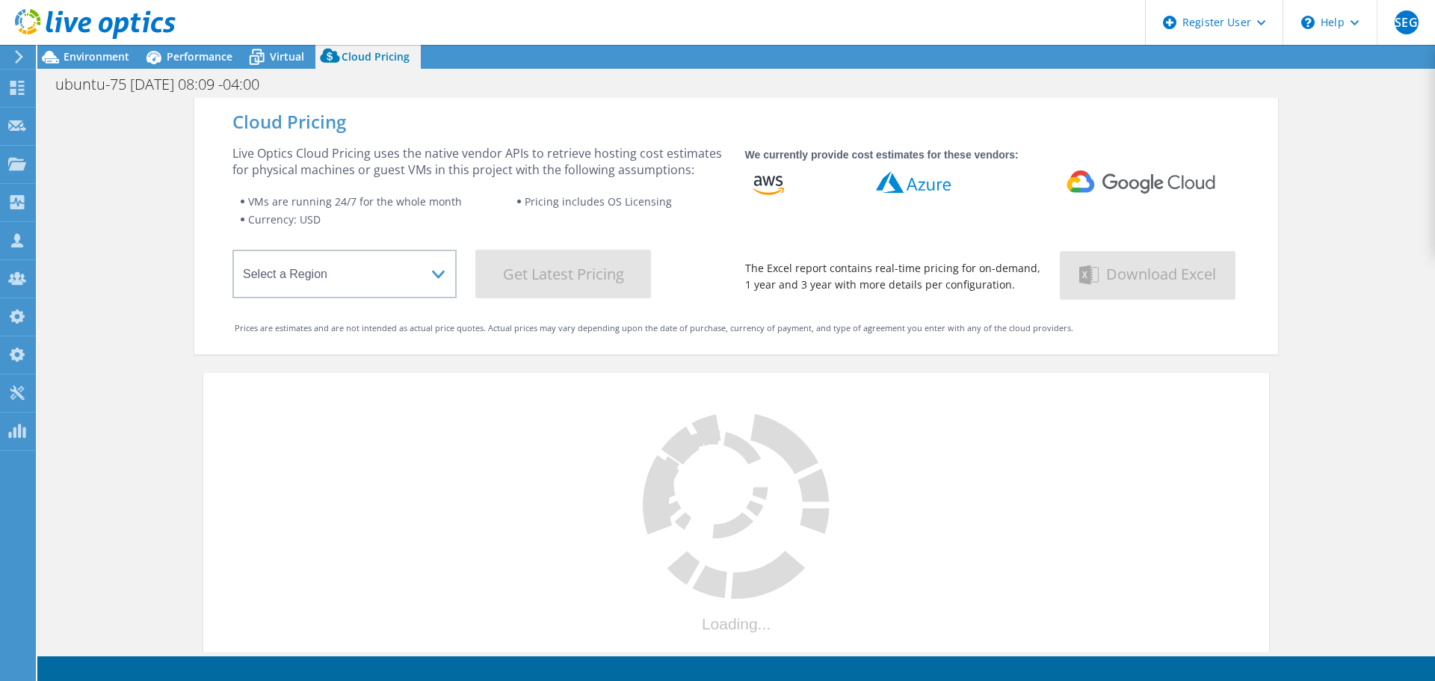
select select "USEast"
select select "USD"
